Goal: Task Accomplishment & Management: Manage account settings

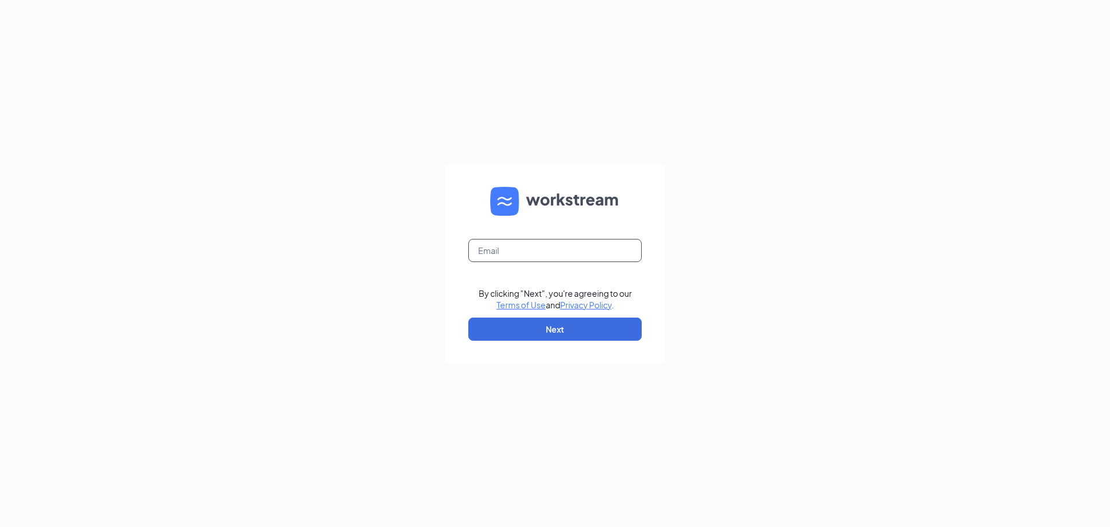
click at [541, 252] on input "text" at bounding box center [554, 250] width 173 height 23
type input "[EMAIL_ADDRESS][DOMAIN_NAME]"
click at [506, 327] on button "Next" at bounding box center [554, 328] width 173 height 23
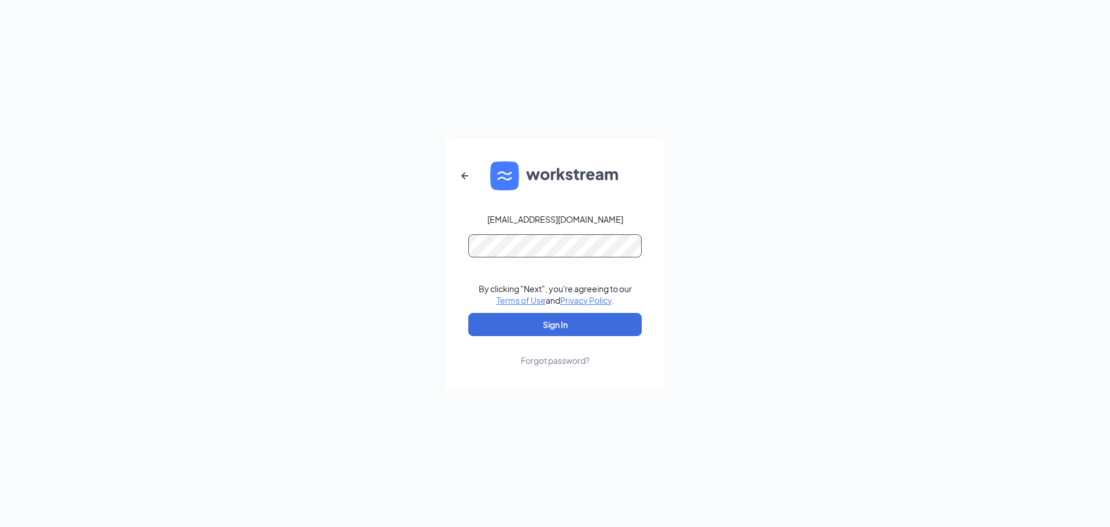
click at [468, 313] on button "Sign In" at bounding box center [554, 324] width 173 height 23
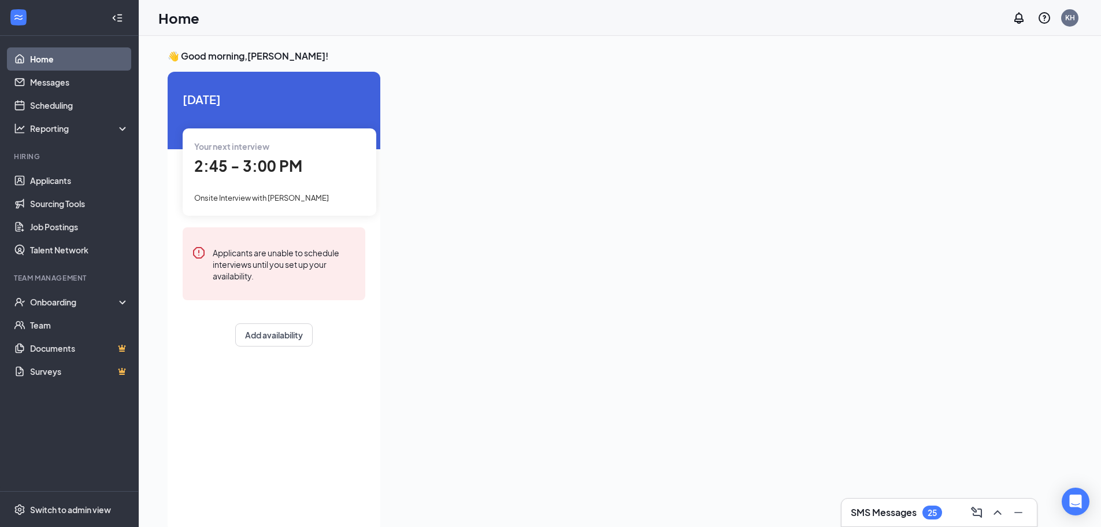
click at [253, 166] on span "2:45 - 3:00 PM" at bounding box center [248, 165] width 108 height 19
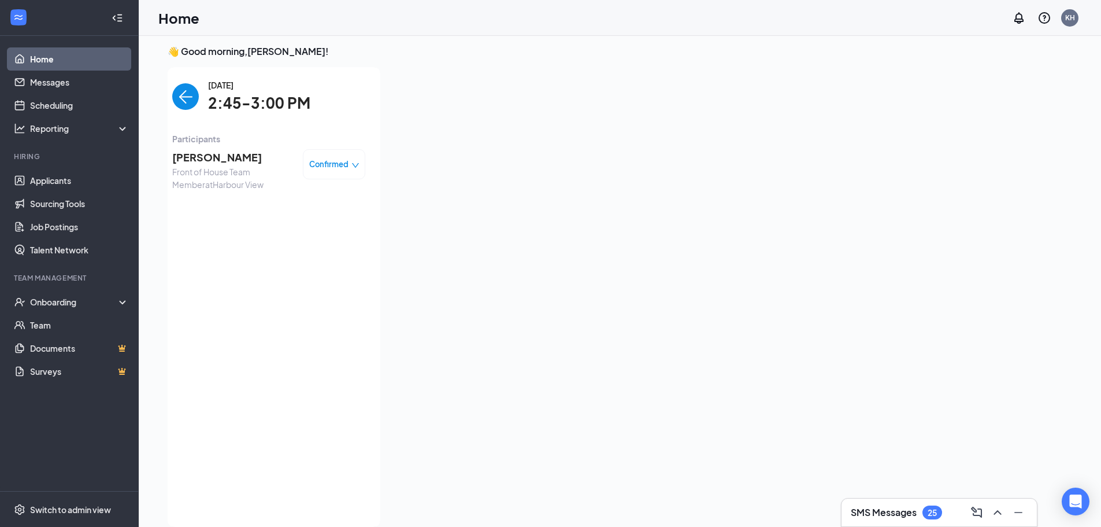
click at [210, 158] on span "Destini Perez" at bounding box center [232, 157] width 121 height 16
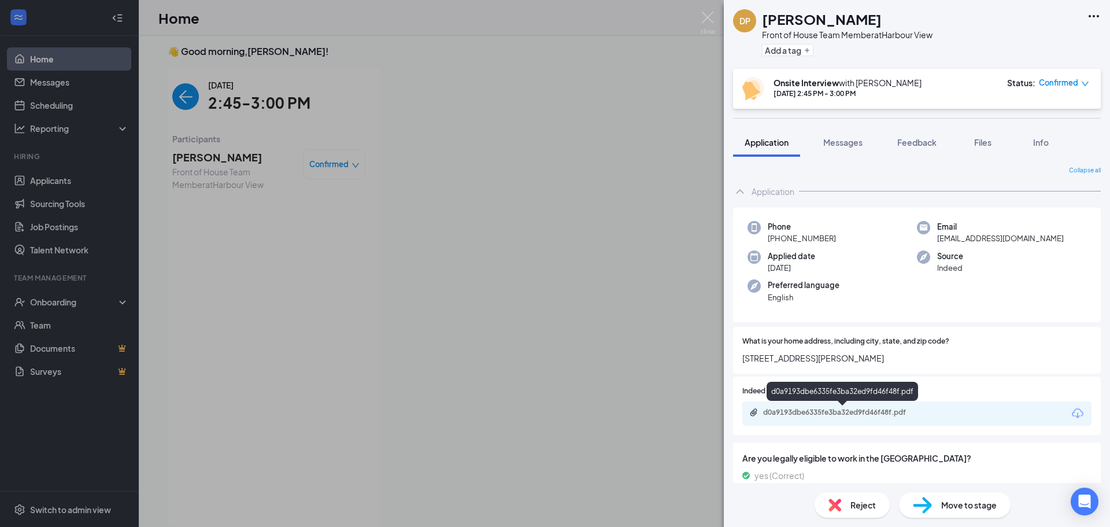
click at [893, 414] on div "d0a9193dbe6335fe3ba32ed9fd46f48f.pdf" at bounding box center [844, 412] width 162 height 9
click at [681, 215] on div "DP Destini Perez Front of House Team Member at Harbour View Add a tag Onsite In…" at bounding box center [555, 263] width 1110 height 527
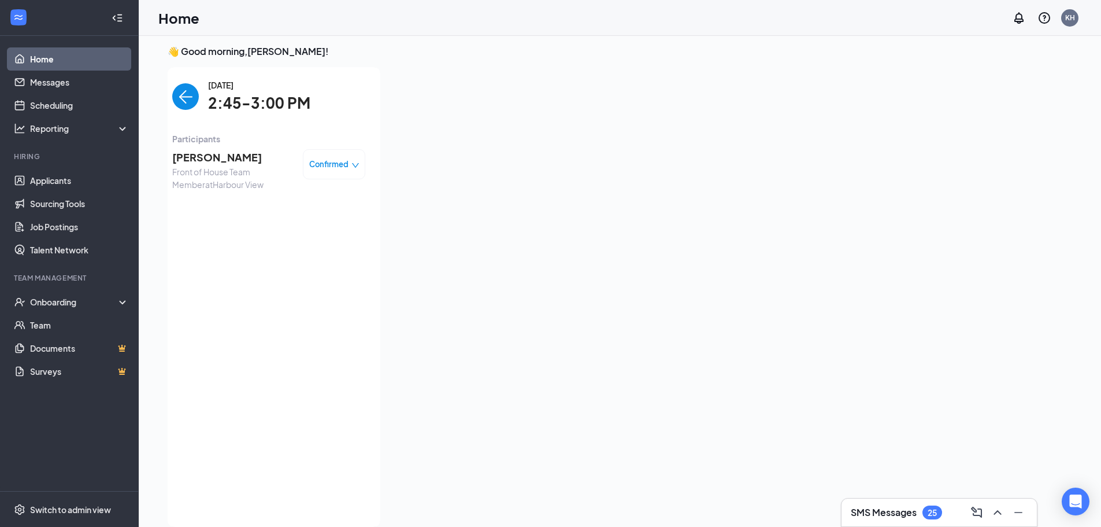
click at [171, 95] on div "Tuesday, Sep 16 2:45-3:00 PM Participants Destini Perez Front of House Team Mem…" at bounding box center [268, 297] width 223 height 460
click at [177, 95] on img "back-button" at bounding box center [185, 96] width 27 height 27
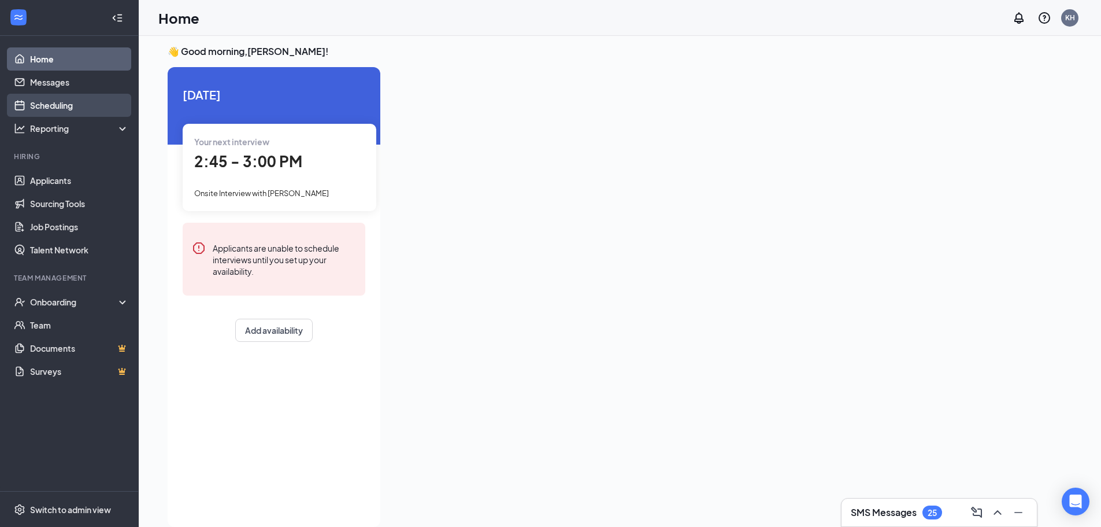
click at [67, 103] on link "Scheduling" at bounding box center [79, 105] width 99 height 23
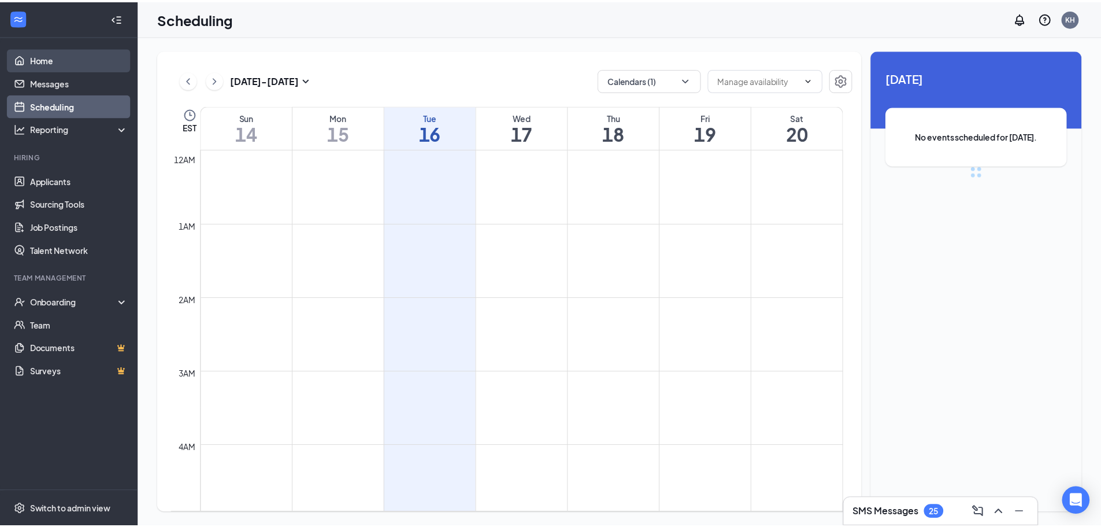
scroll to position [568, 0]
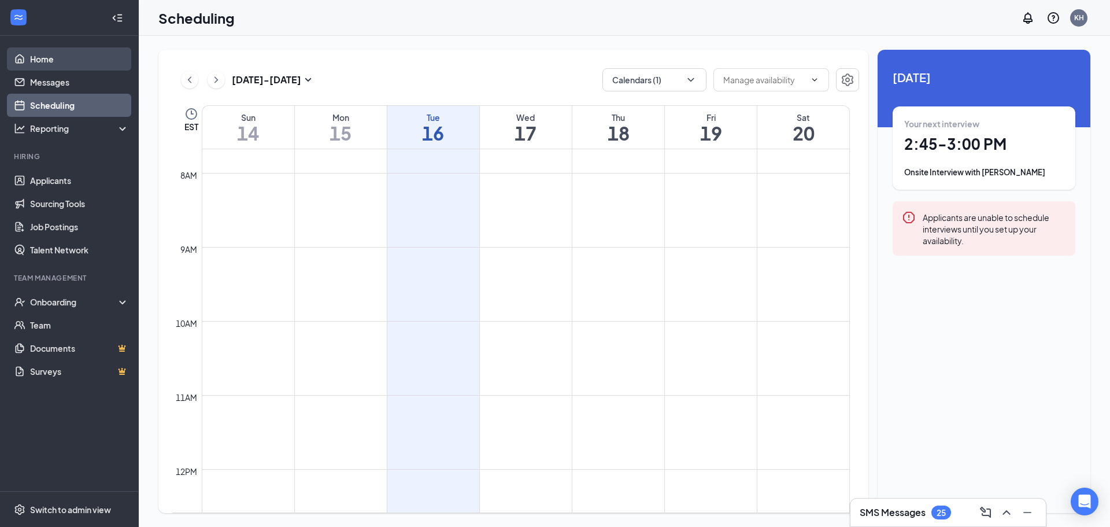
click at [66, 61] on link "Home" at bounding box center [79, 58] width 99 height 23
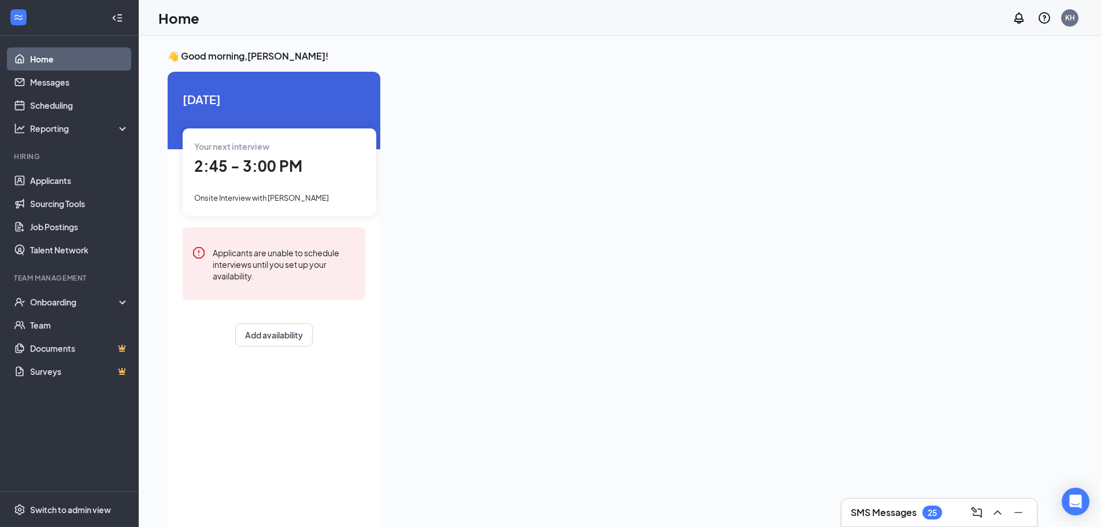
click at [271, 194] on span "Onsite Interview with Destini Perez" at bounding box center [261, 197] width 135 height 9
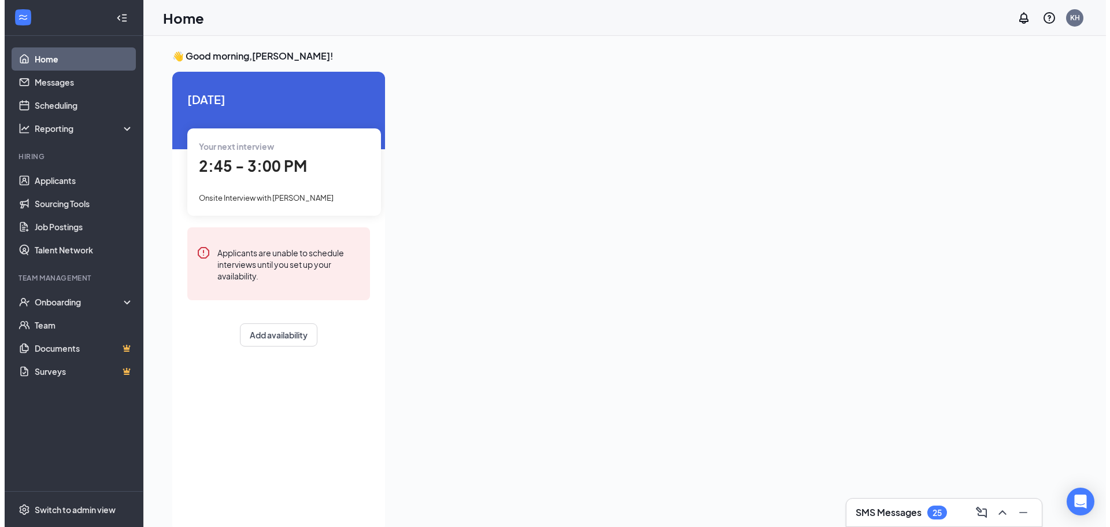
scroll to position [5, 0]
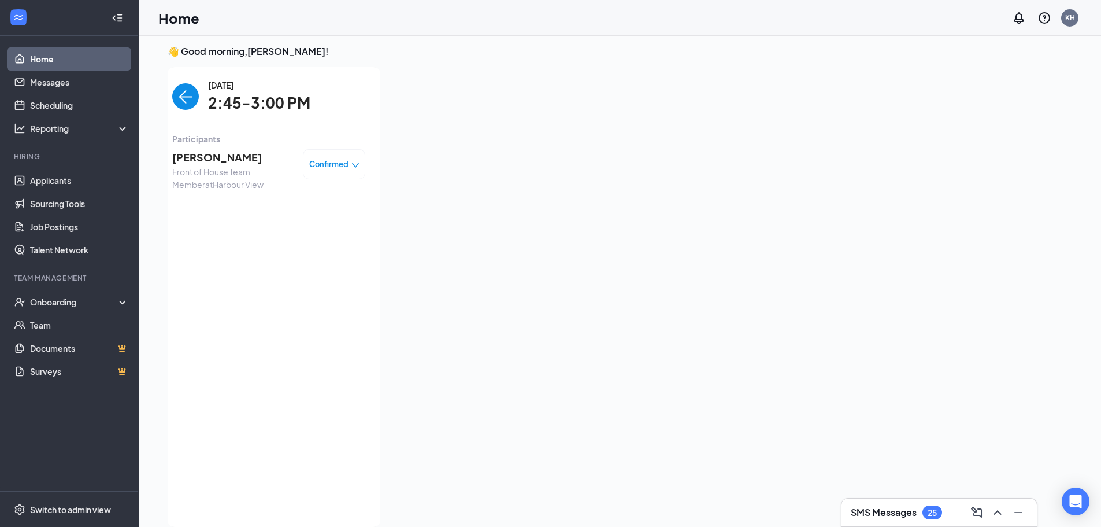
click at [219, 152] on span "Destini Perez" at bounding box center [232, 157] width 121 height 16
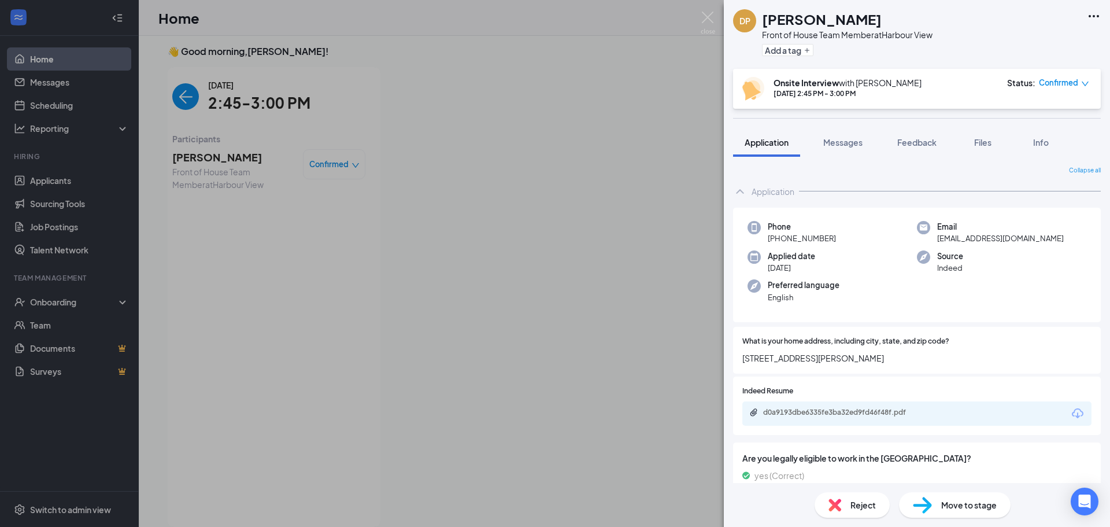
click at [1086, 21] on div "DP Destini Perez Front of House Team Member at Harbour View Add a tag" at bounding box center [917, 34] width 386 height 69
click at [1092, 15] on icon "Ellipses" at bounding box center [1094, 16] width 14 height 14
click at [1022, 43] on div "DP Destini Perez Front of House Team Member at Harbour View Add a tag" at bounding box center [917, 34] width 386 height 69
click at [1093, 17] on icon "Ellipses" at bounding box center [1094, 16] width 14 height 14
click at [1037, 37] on link "View full application" at bounding box center [1006, 37] width 75 height 13
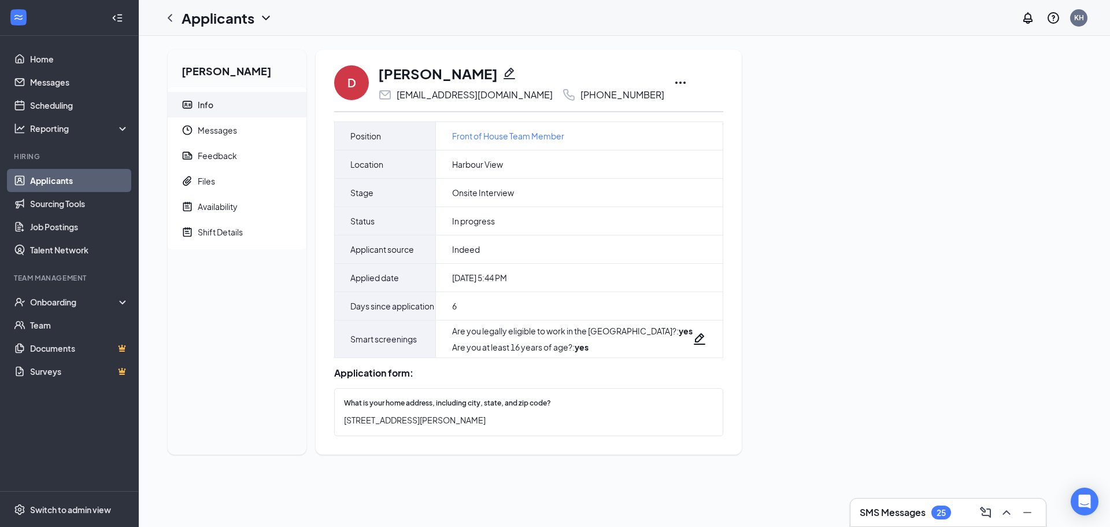
click at [674, 86] on icon "Ellipses" at bounding box center [681, 83] width 14 height 14
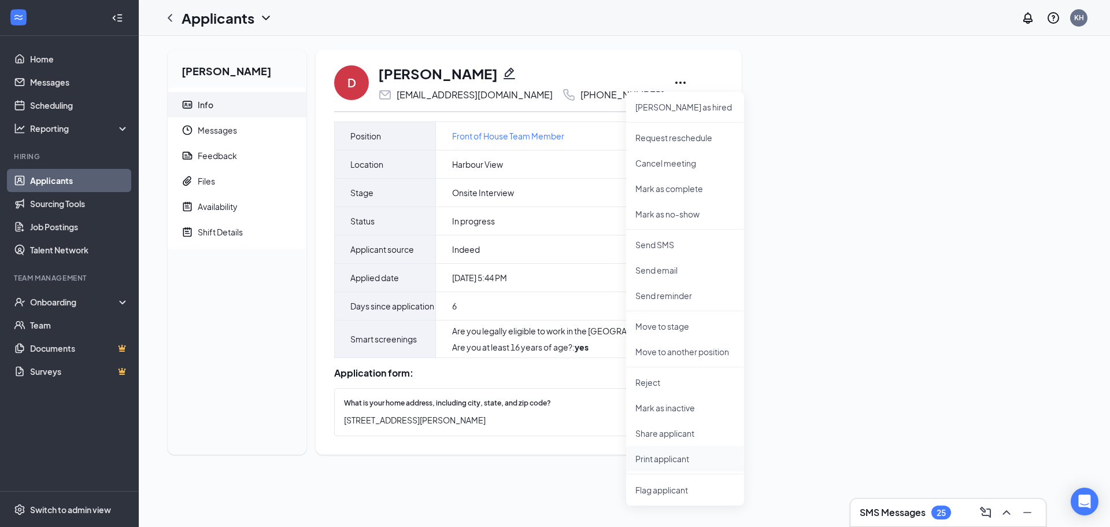
click at [694, 448] on li "Print applicant" at bounding box center [685, 458] width 118 height 25
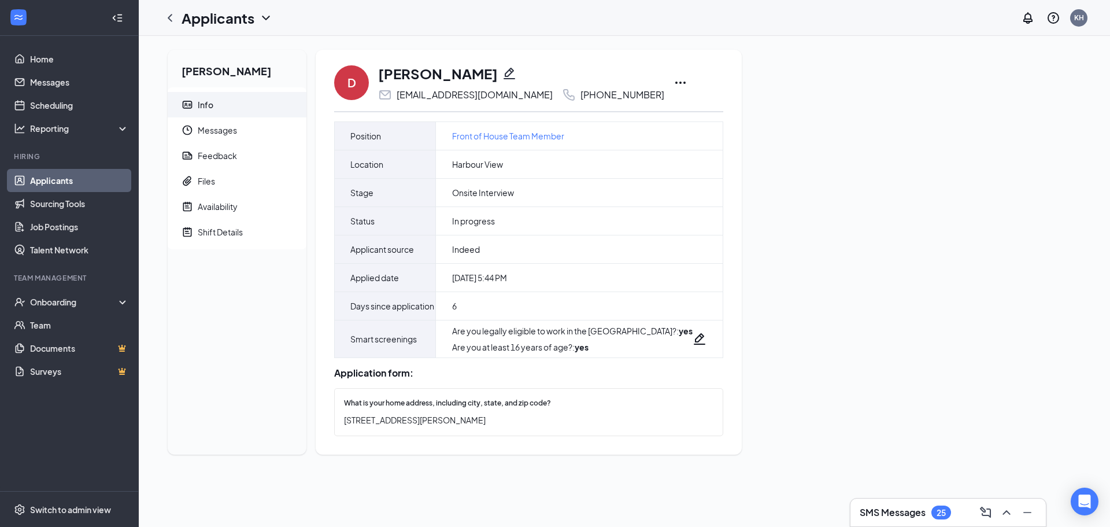
click at [1095, 164] on div "Destini Perez Info Messages Feedback Files Availability Shift Details D Destini…" at bounding box center [624, 257] width 971 height 442
click at [102, 108] on link "Scheduling" at bounding box center [79, 105] width 99 height 23
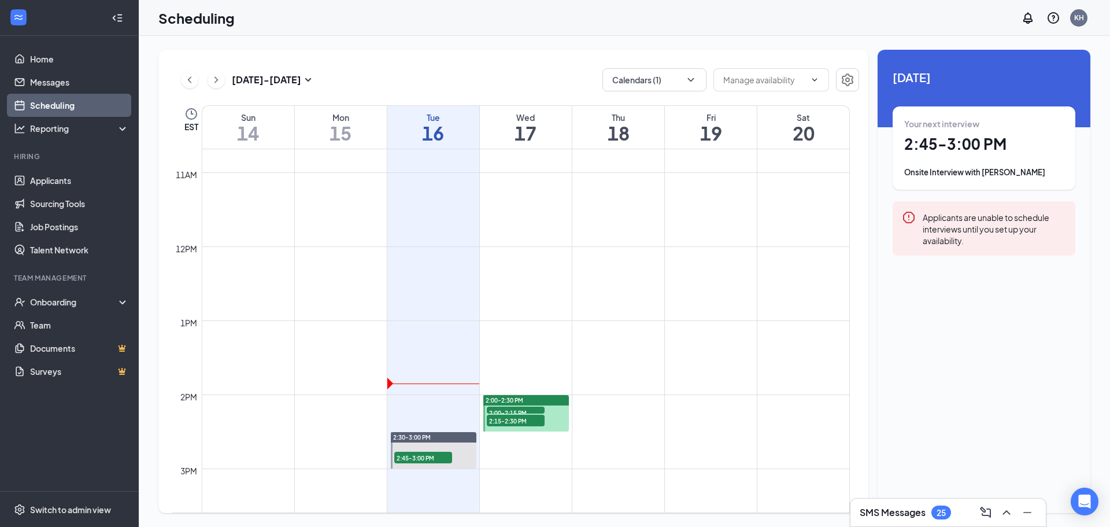
scroll to position [973, 0]
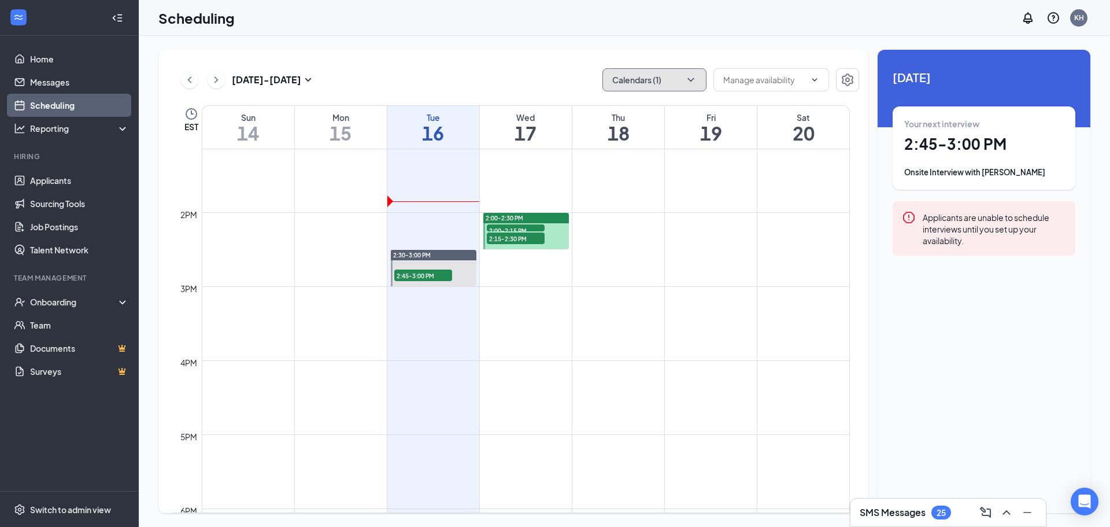
click at [646, 73] on button "Calendars (1)" at bounding box center [654, 79] width 104 height 23
click at [530, 47] on div "Sep 14 - Sep 20 Calendars (1) EST Sun 14 Mon 15 Tue 16 Wed 17 Thu 18 Fri 19 Sat…" at bounding box center [624, 281] width 971 height 491
